Goal: Information Seeking & Learning: Learn about a topic

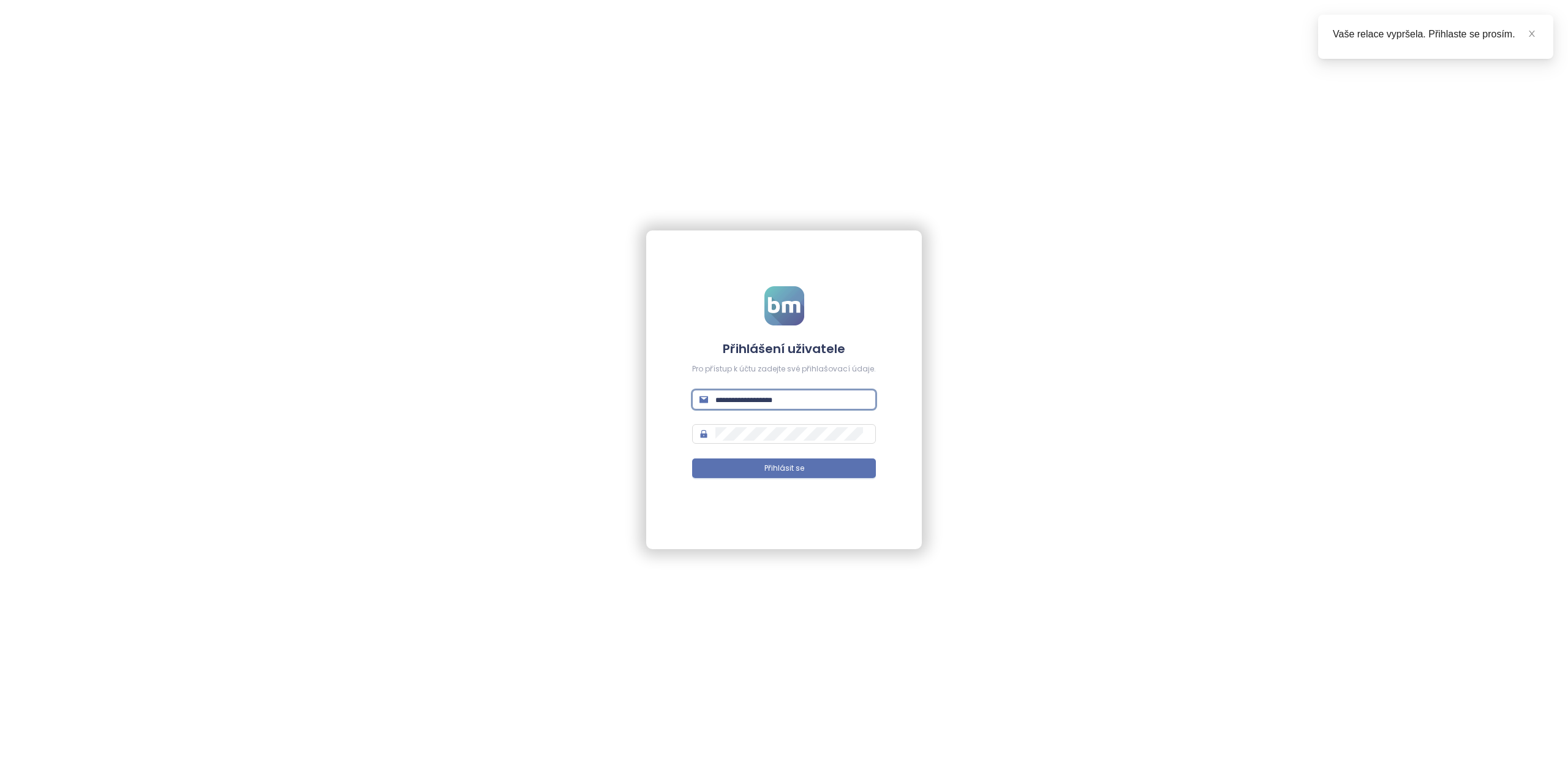
drag, startPoint x: 746, startPoint y: 395, endPoint x: 752, endPoint y: 402, distance: 9.2
click at [747, 395] on input "text" at bounding box center [791, 400] width 153 height 13
type input "**********"
click at [772, 443] on span at bounding box center [784, 433] width 184 height 20
click at [766, 466] on span "Přihlásit se" at bounding box center [784, 468] width 40 height 11
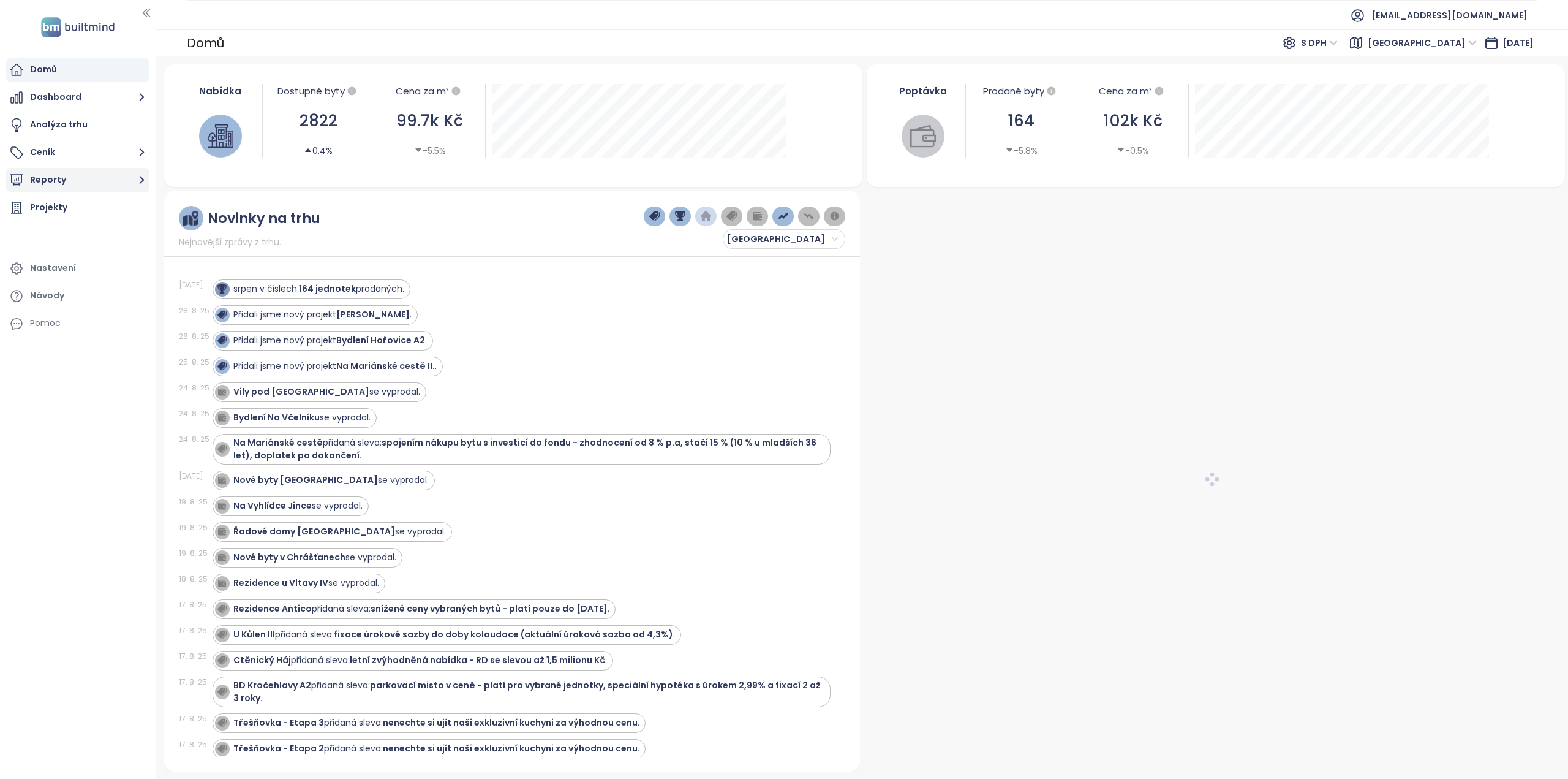
click at [58, 178] on button "Reporty" at bounding box center [77, 180] width 143 height 25
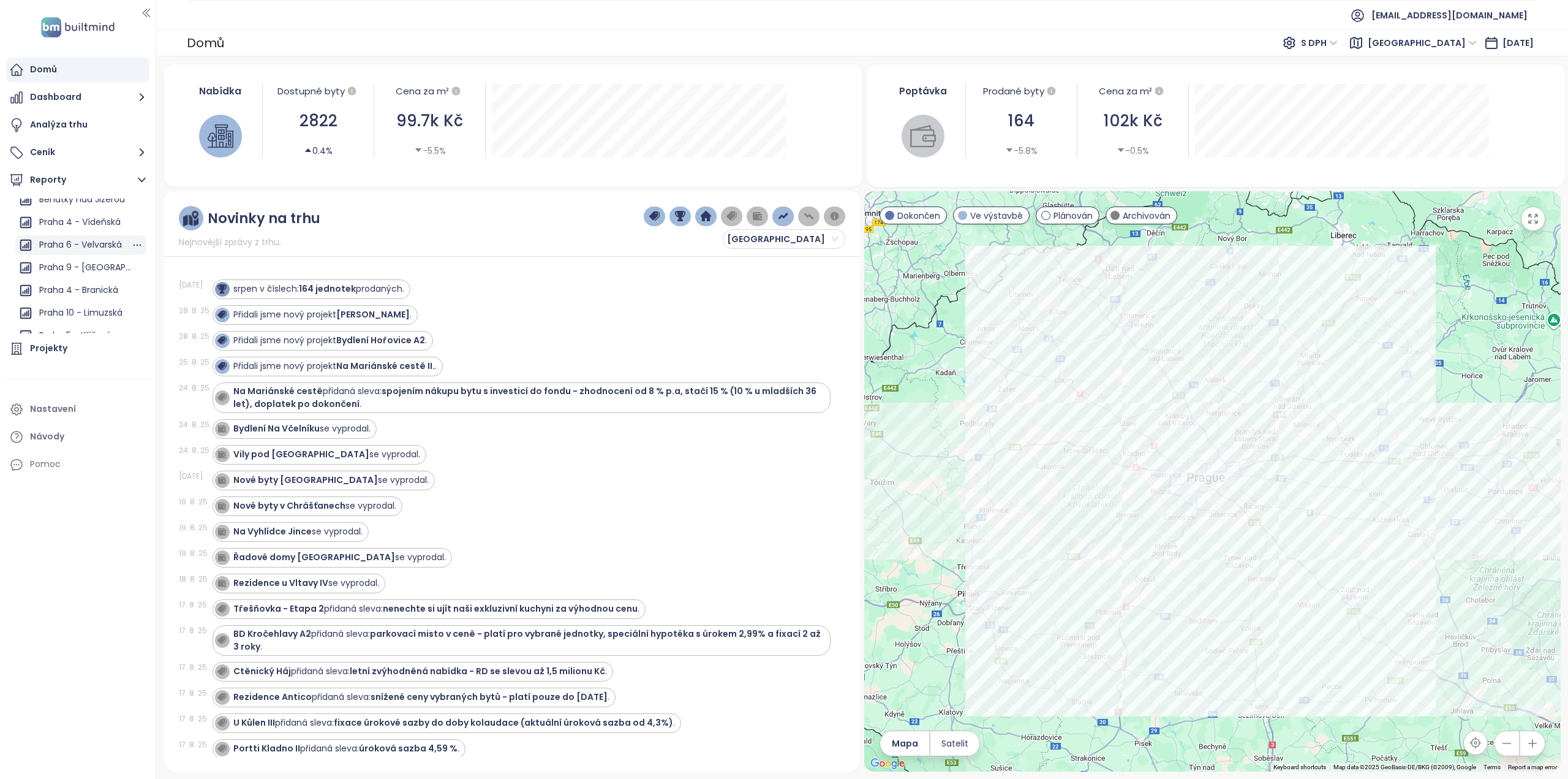
scroll to position [735, 0]
click at [71, 286] on div "Praha 1 - Krakovská (rekonstrukce)" at bounding box center [85, 289] width 92 height 15
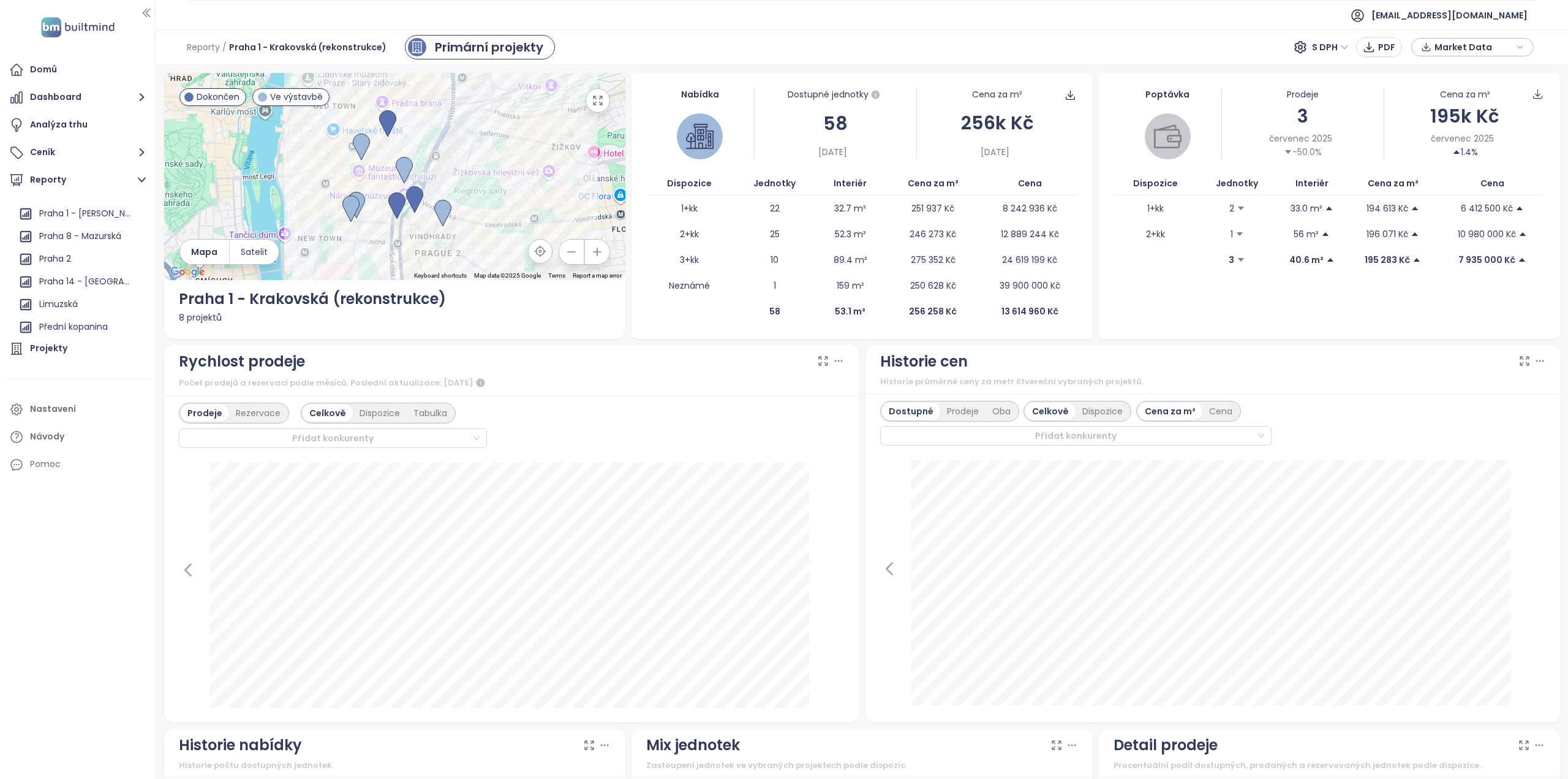
scroll to position [1042, 0]
click at [77, 209] on div "Praha 1 - [PERSON_NAME] namesti" at bounding box center [85, 209] width 92 height 15
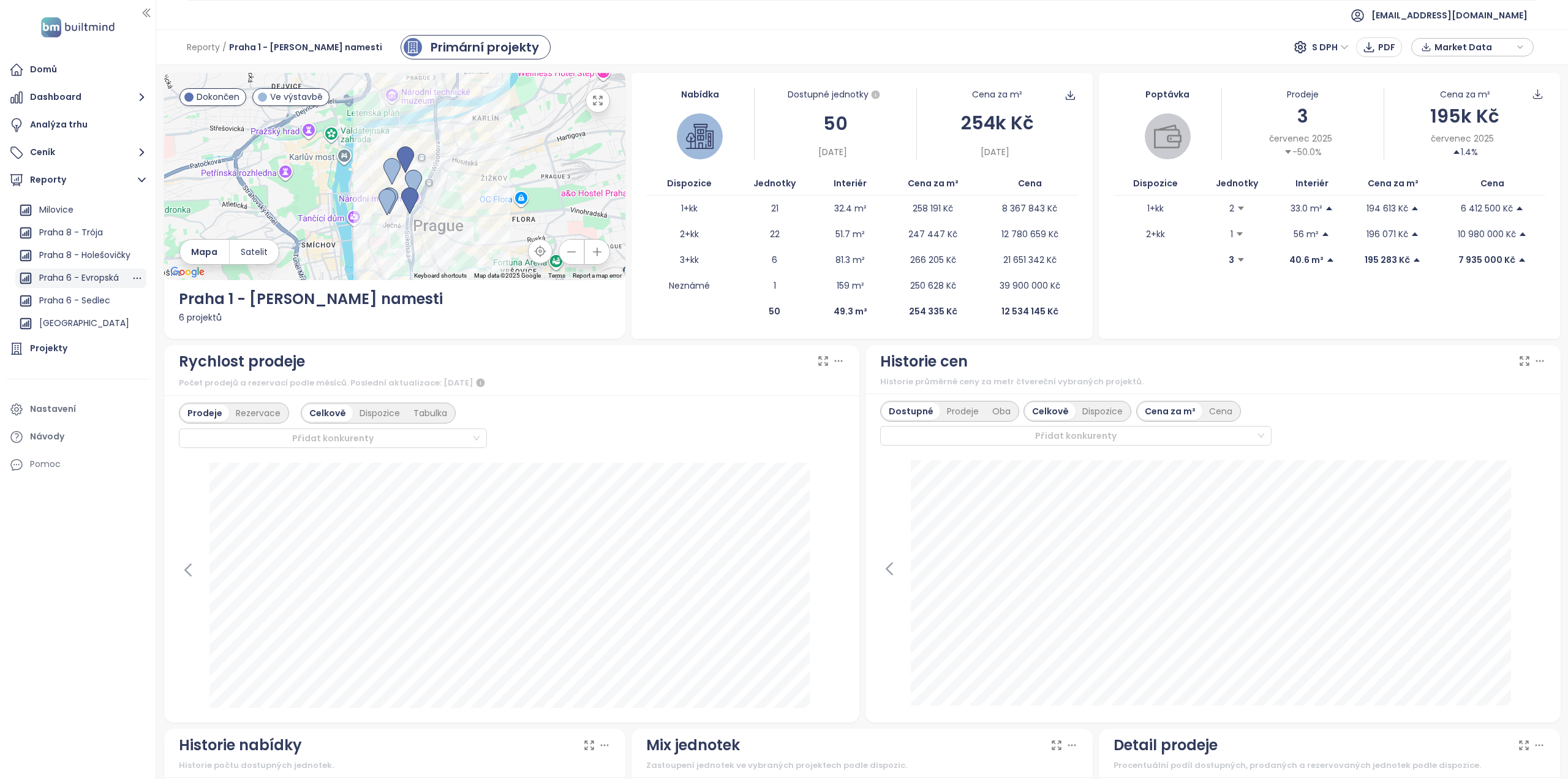
scroll to position [1077, 0]
click at [1251, 436] on div "Přidat konkurenty" at bounding box center [1076, 435] width 392 height 20
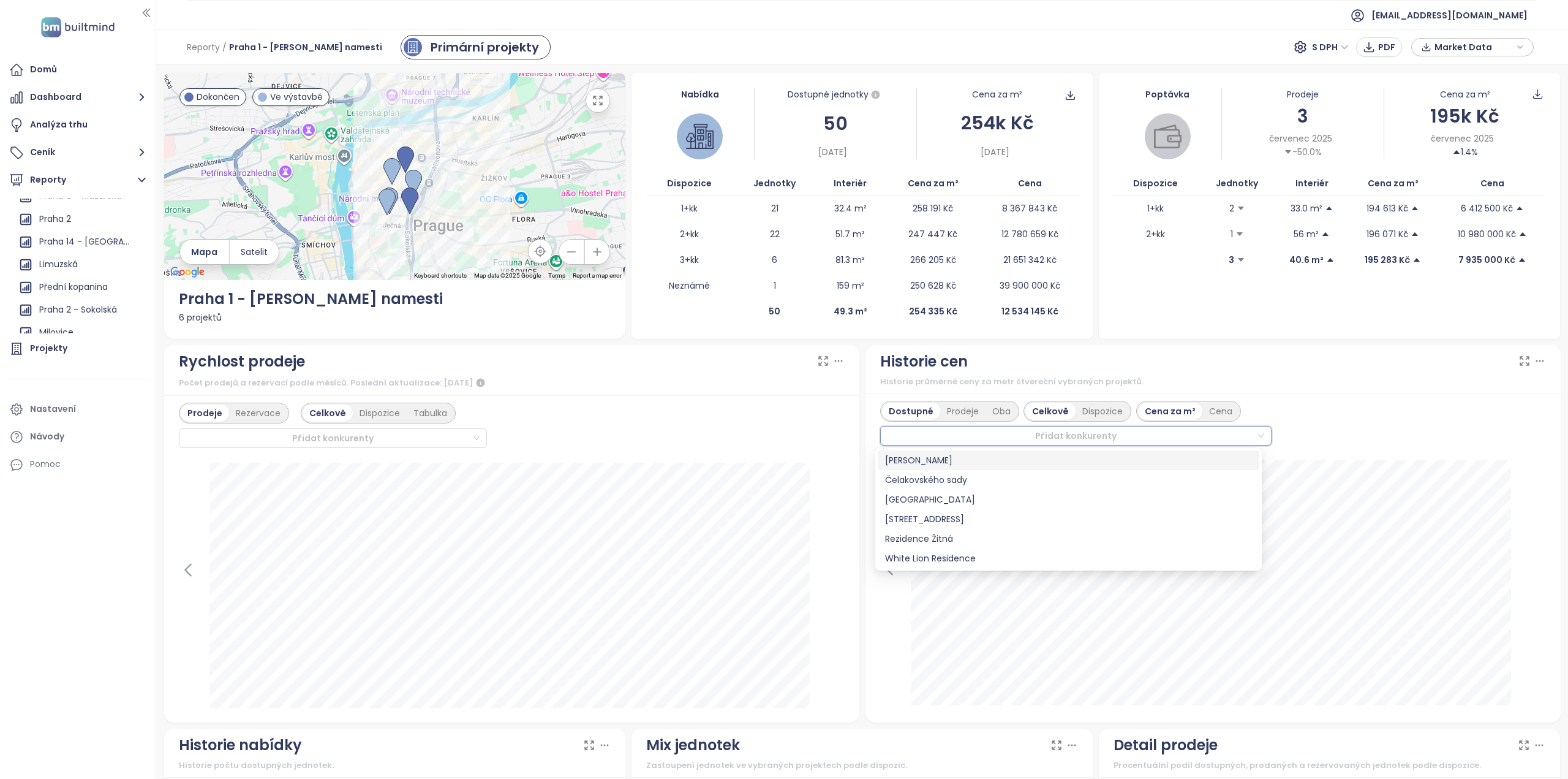
click at [1250, 436] on div "Přidat konkurenty" at bounding box center [1076, 435] width 392 height 20
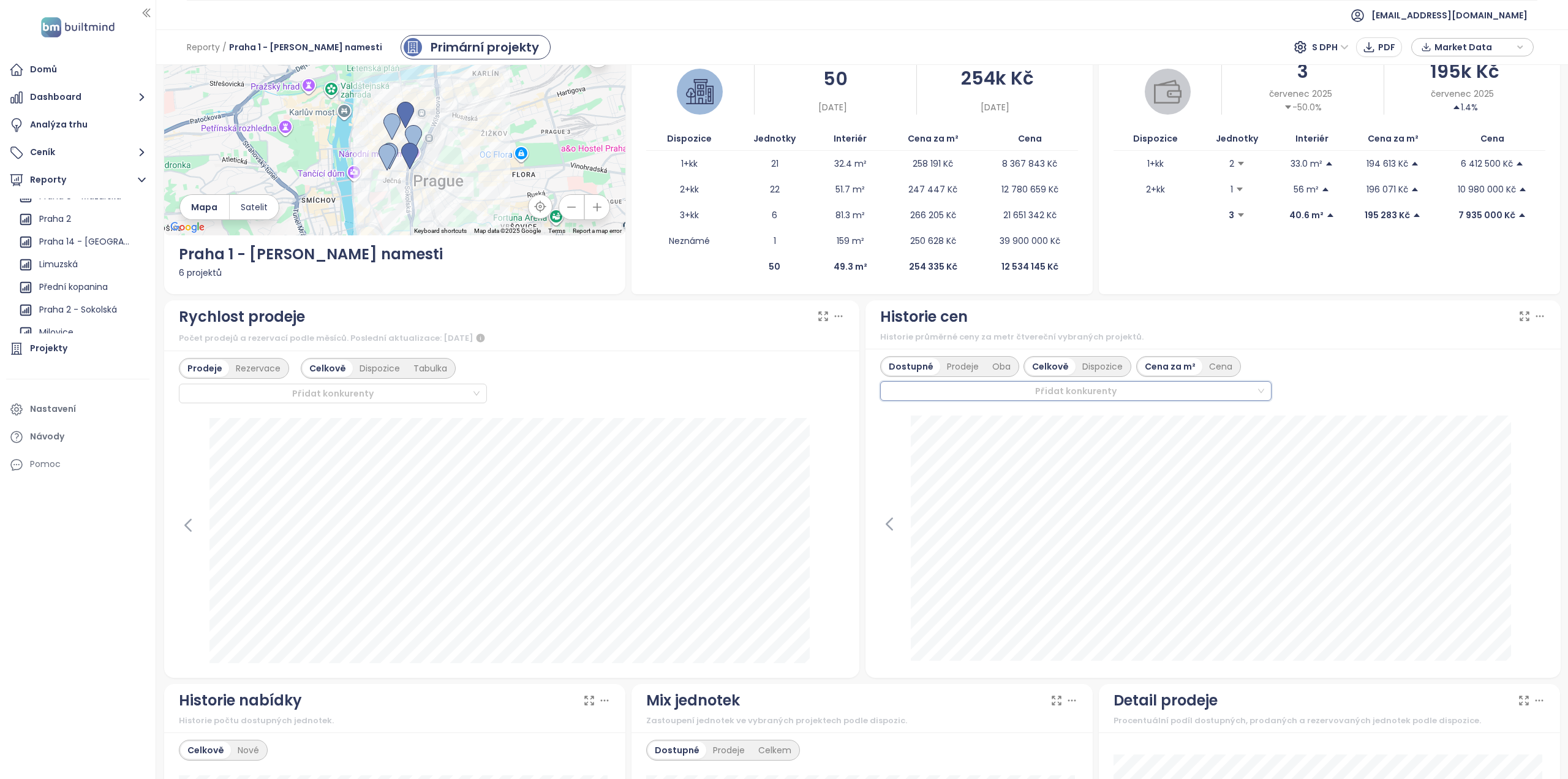
scroll to position [0, 0]
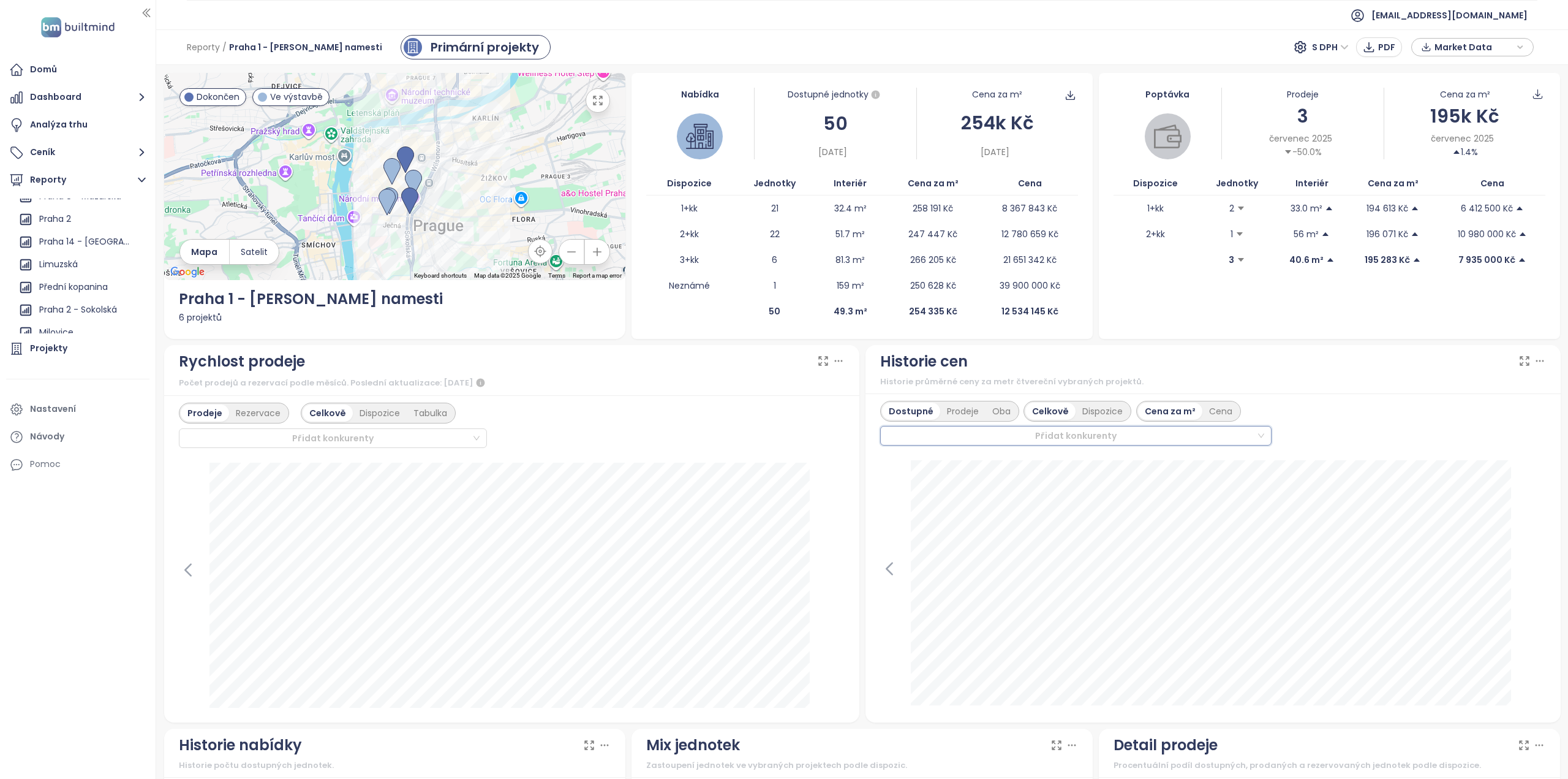
click at [87, 352] on div "Projekty" at bounding box center [77, 349] width 143 height 25
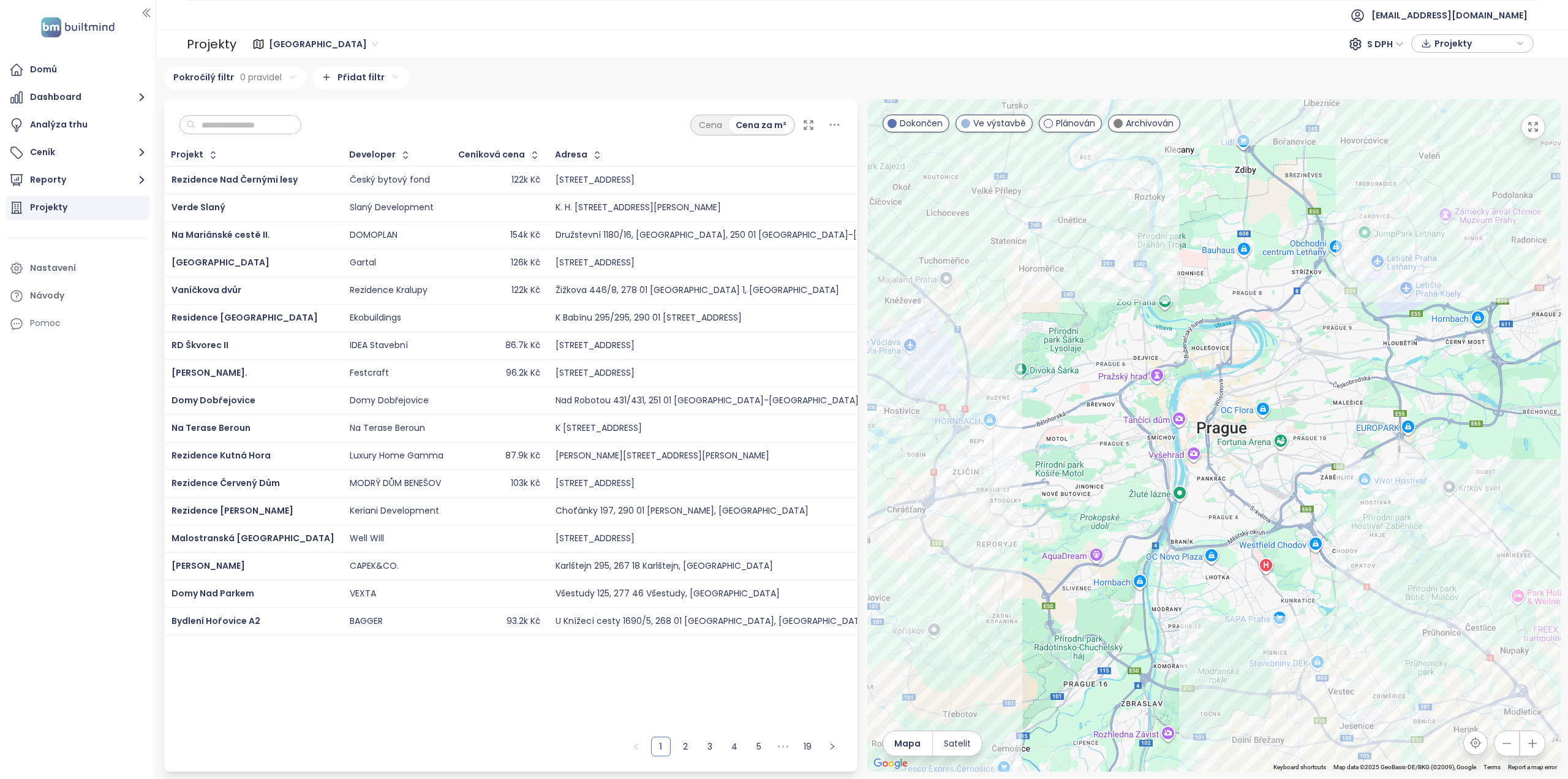
click at [294, 44] on span "[GEOGRAPHIC_DATA]" at bounding box center [323, 44] width 109 height 18
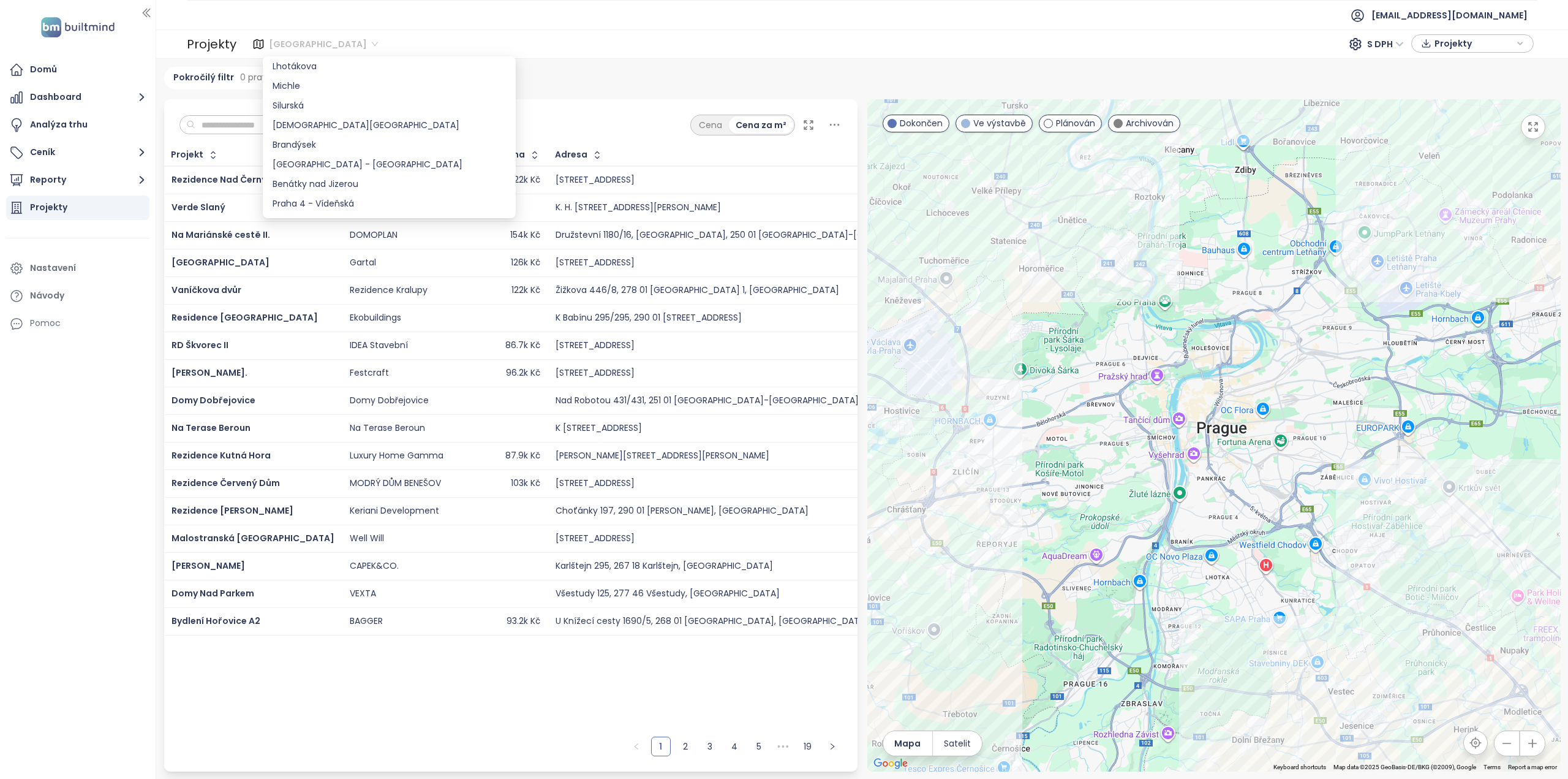
scroll to position [613, 0]
click at [335, 143] on div "Praha 1 - Krakovská (rekonstrukce)" at bounding box center [389, 142] width 234 height 13
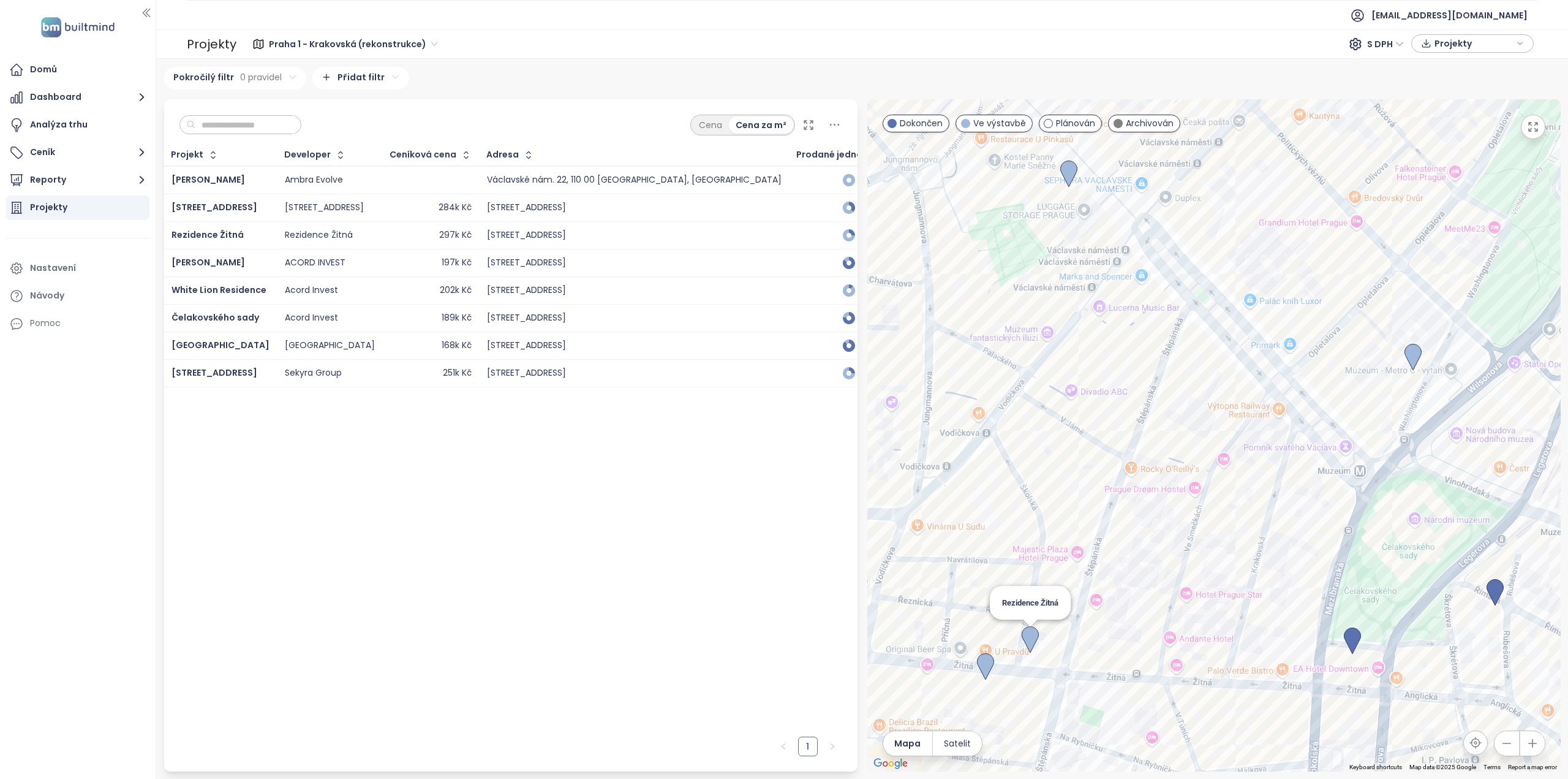
click at [1030, 630] on img at bounding box center [1030, 639] width 17 height 27
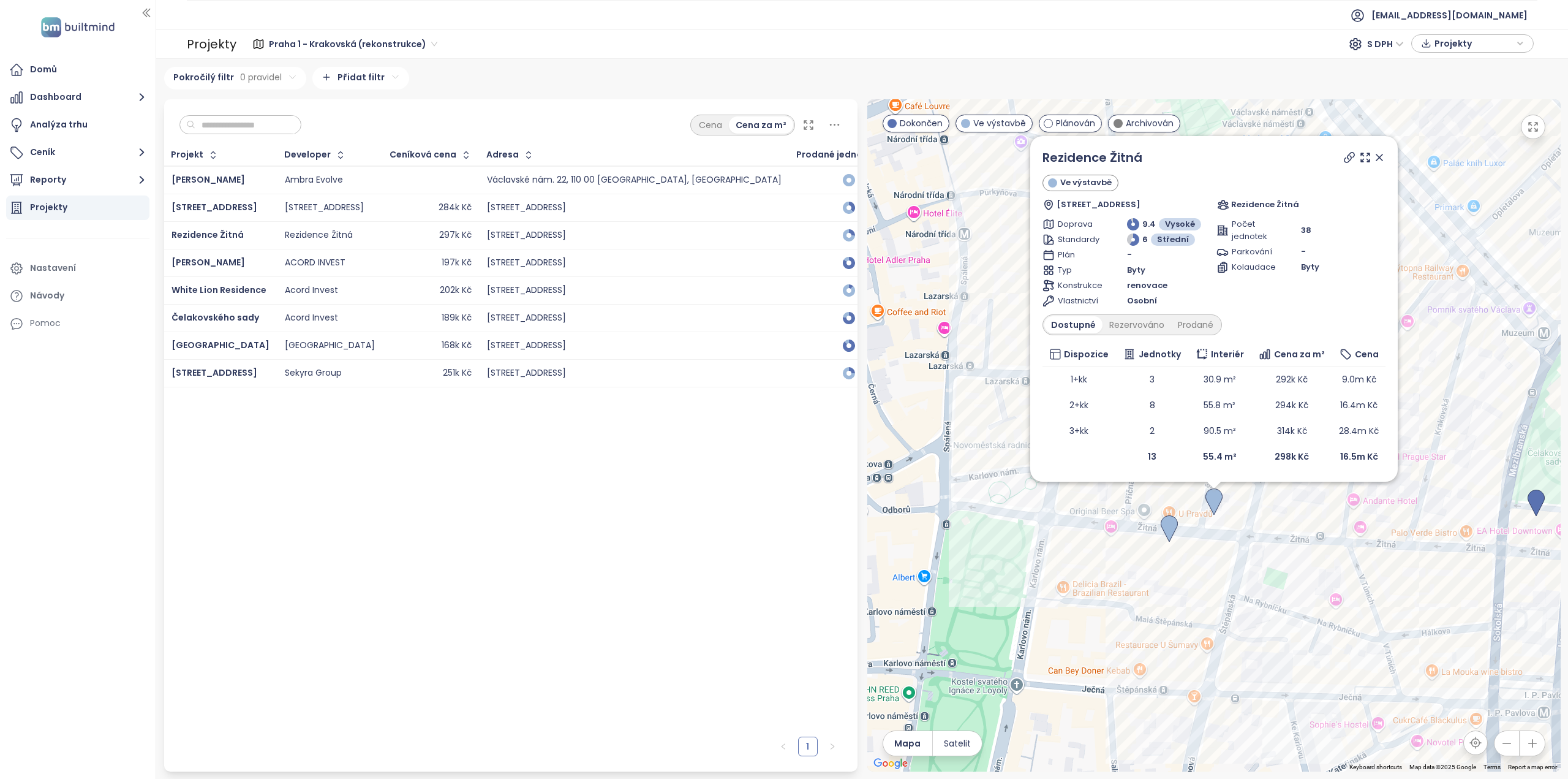
drag, startPoint x: 1377, startPoint y: 155, endPoint x: 1374, endPoint y: 162, distance: 7.6
click at [1377, 155] on icon at bounding box center [1380, 158] width 6 height 6
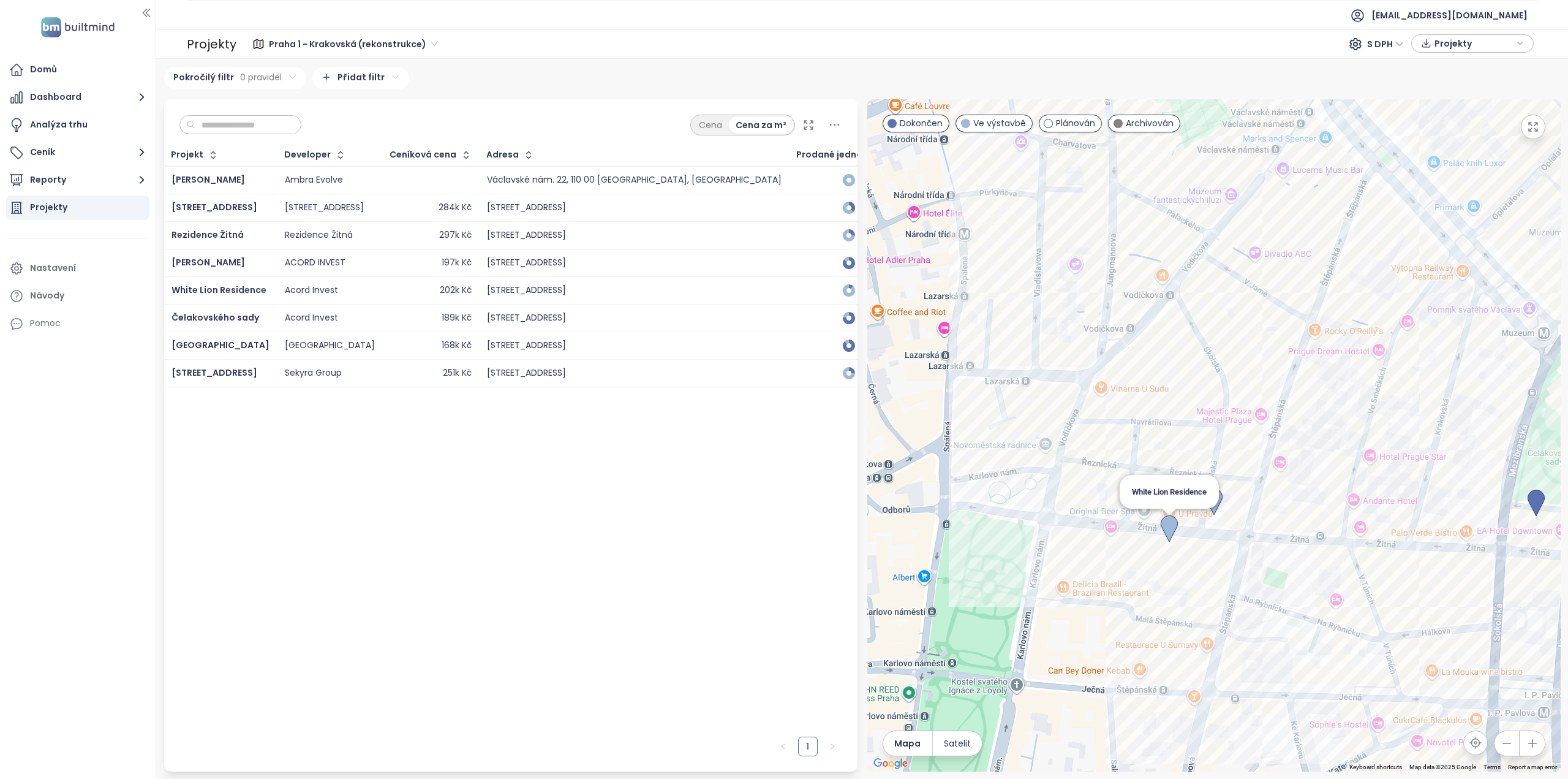
click at [1164, 520] on img at bounding box center [1169, 529] width 17 height 27
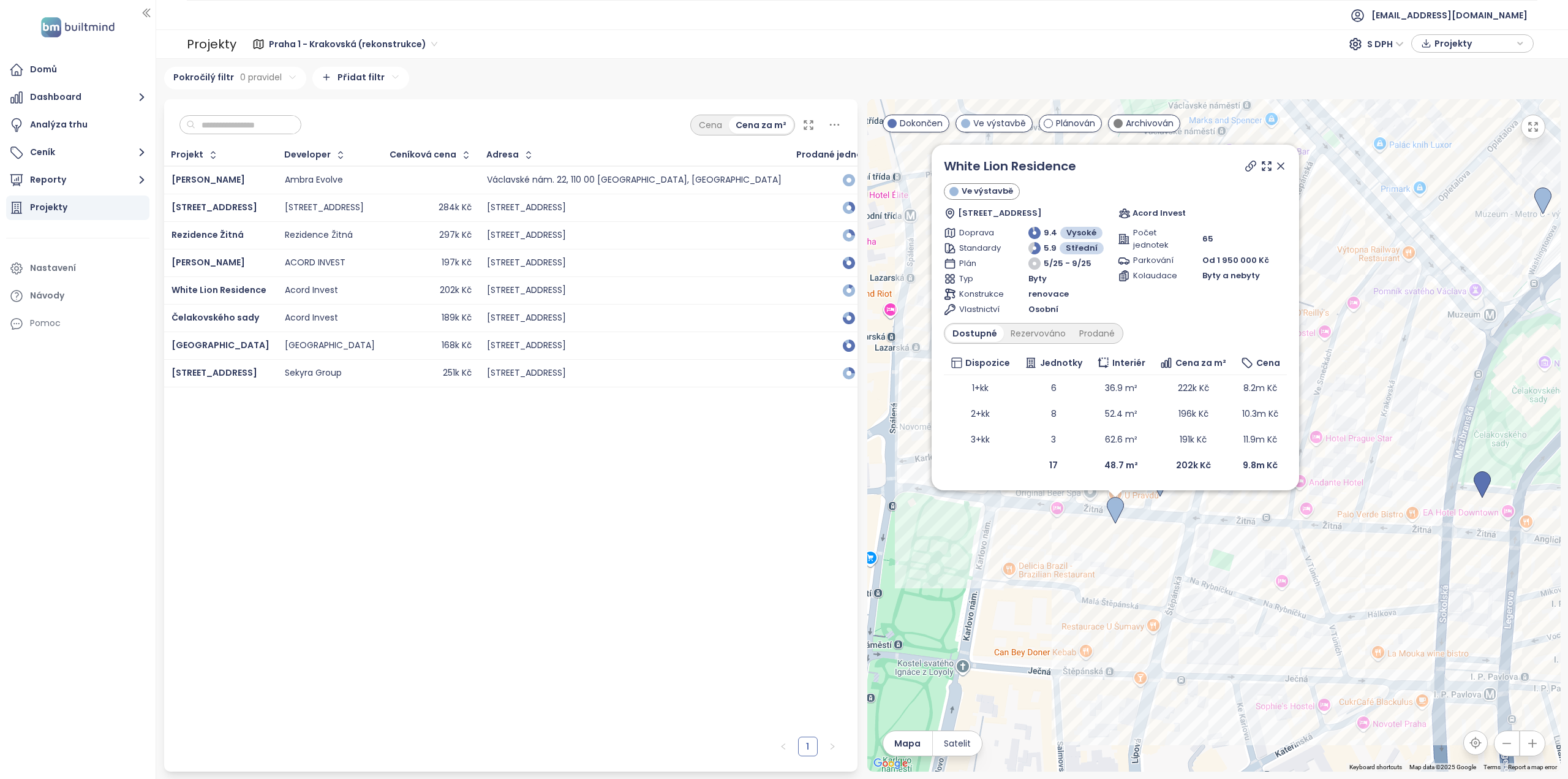
drag, startPoint x: 1288, startPoint y: 531, endPoint x: 1232, endPoint y: 538, distance: 56.4
click at [1232, 538] on div "White Lion Residence Ve výstavbě 14, Žitná 564, [GEOGRAPHIC_DATA], [GEOGRAPHIC_…" at bounding box center [1214, 436] width 693 height 673
click at [1281, 168] on icon at bounding box center [1279, 166] width 6 height 6
